Goal: Task Accomplishment & Management: Manage account settings

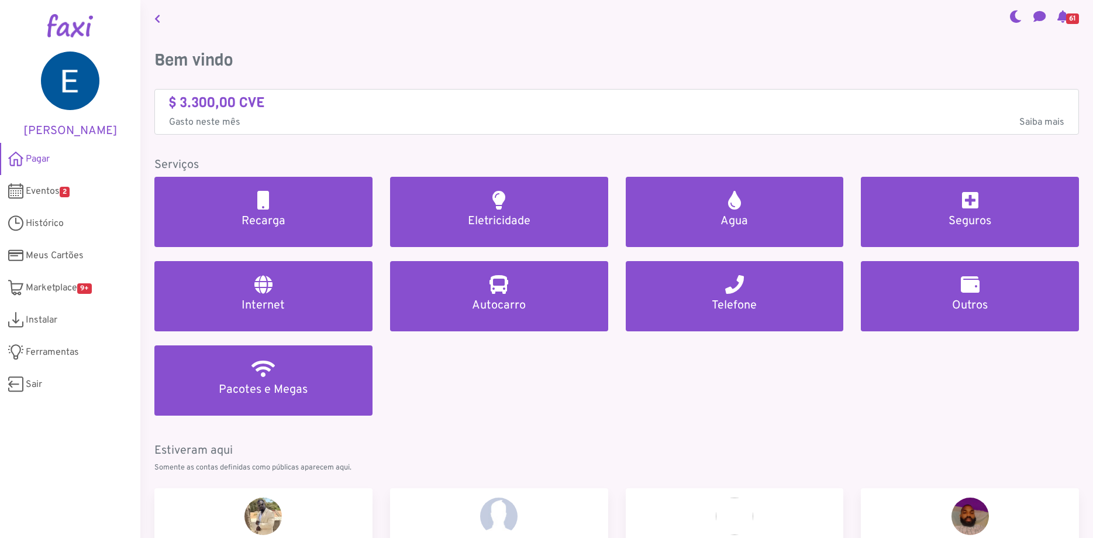
click at [50, 223] on span "Histórico" at bounding box center [45, 223] width 38 height 14
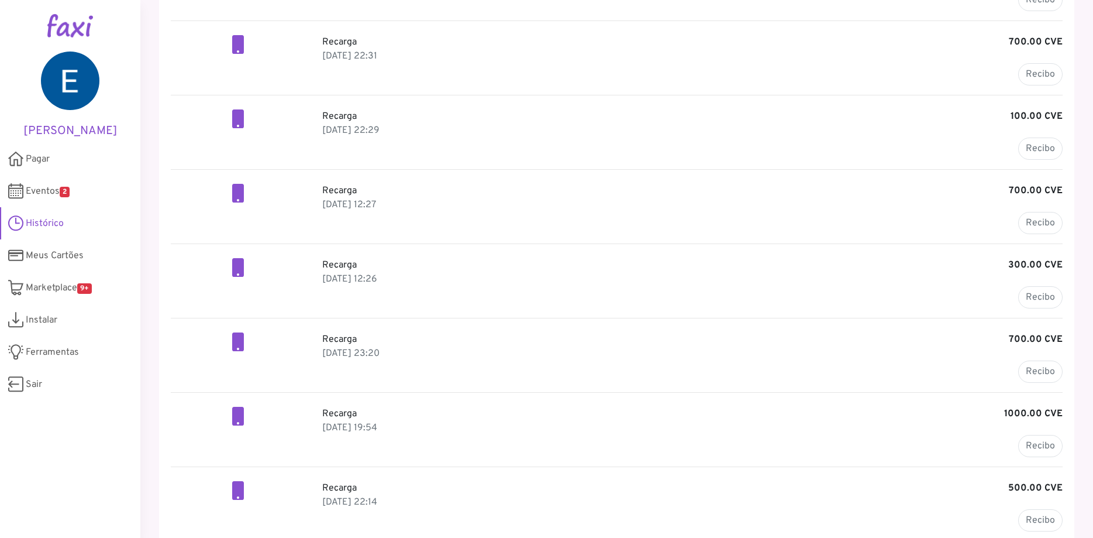
scroll to position [140, 0]
click at [1048, 294] on link "Recibo" at bounding box center [1041, 296] width 44 height 22
click at [1047, 223] on link "Recibo" at bounding box center [1041, 222] width 44 height 22
click at [1040, 145] on link "Recibo" at bounding box center [1041, 148] width 44 height 22
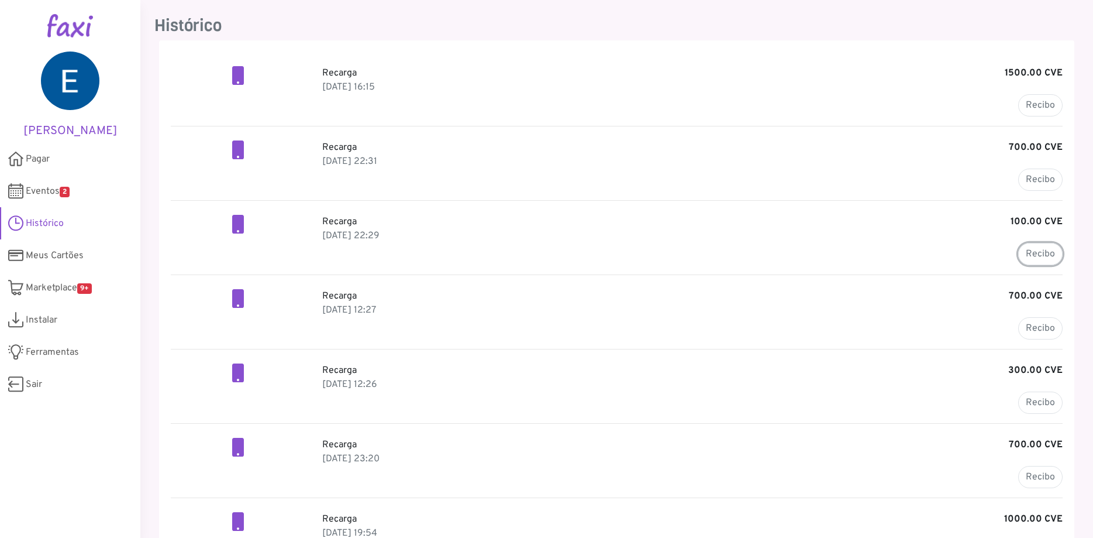
scroll to position [0, 0]
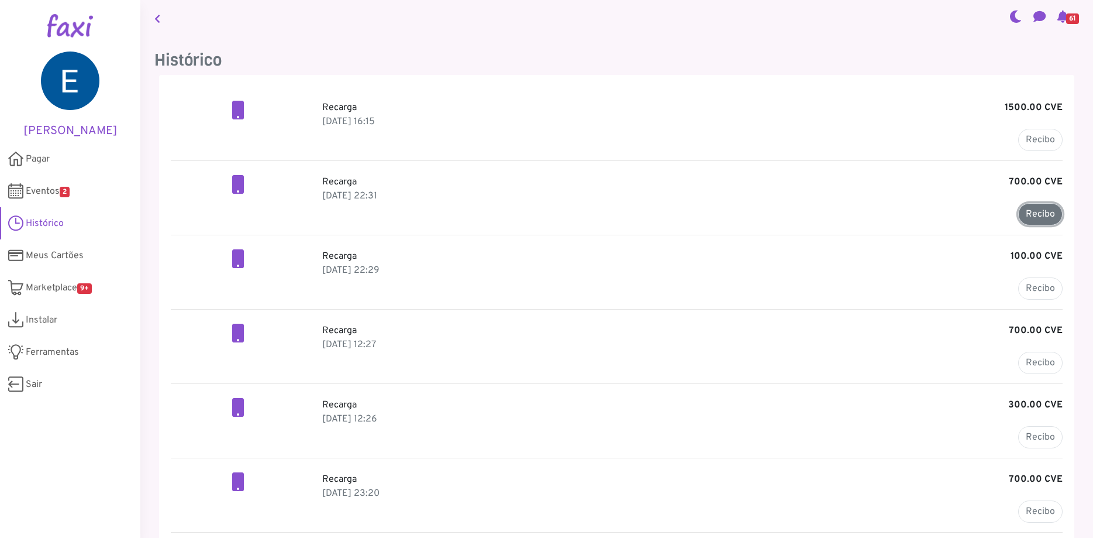
click at [1038, 212] on link "Recibo" at bounding box center [1041, 214] width 44 height 22
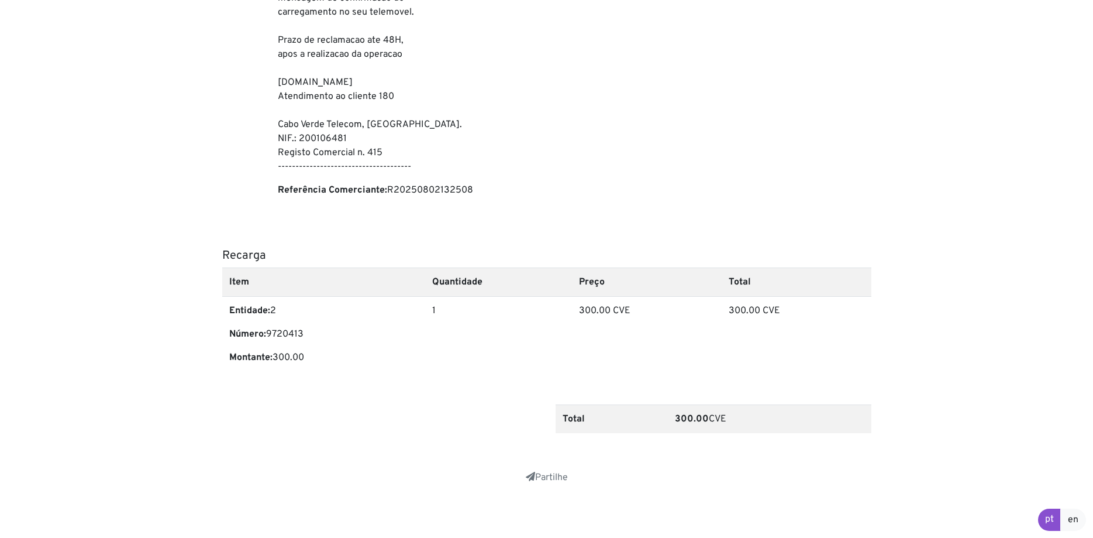
scroll to position [295, 0]
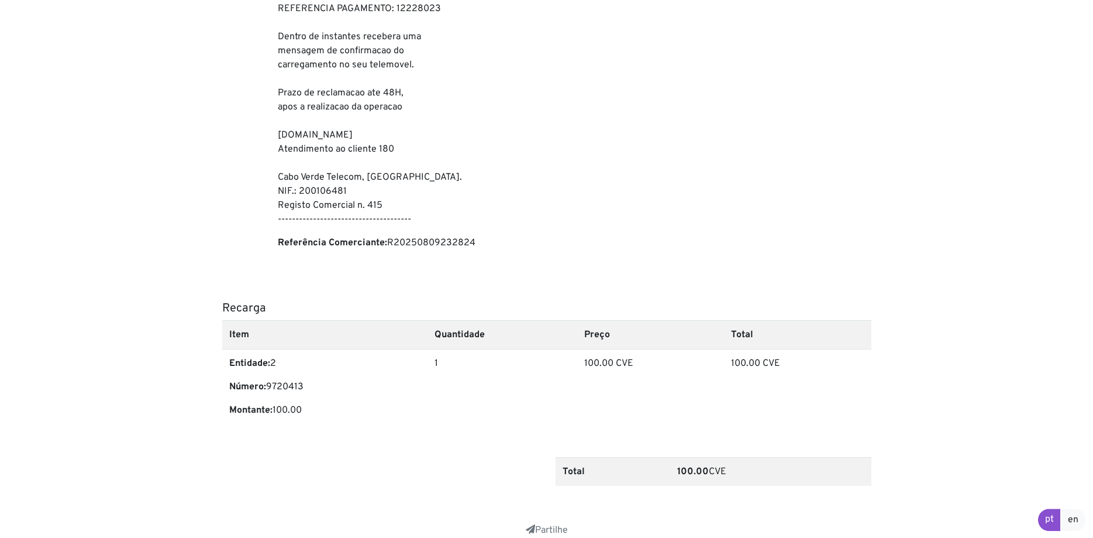
scroll to position [295, 0]
